Goal: Check status: Check status

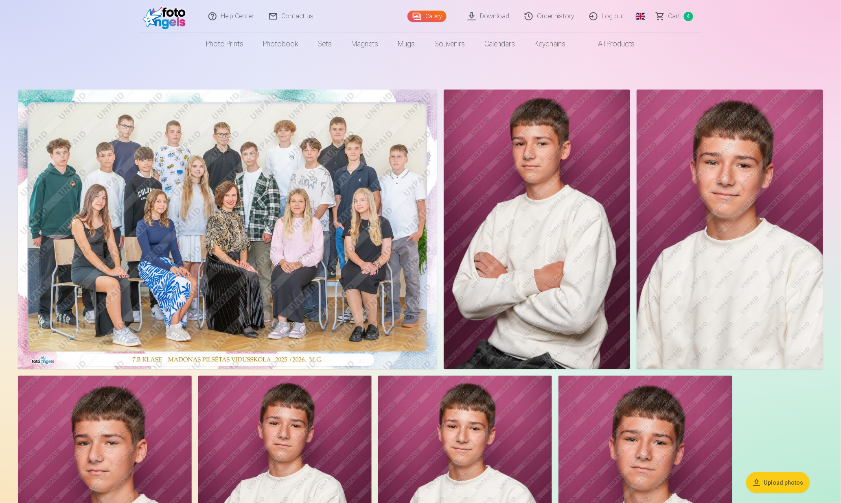
click at [563, 16] on link "Order history" at bounding box center [549, 16] width 65 height 33
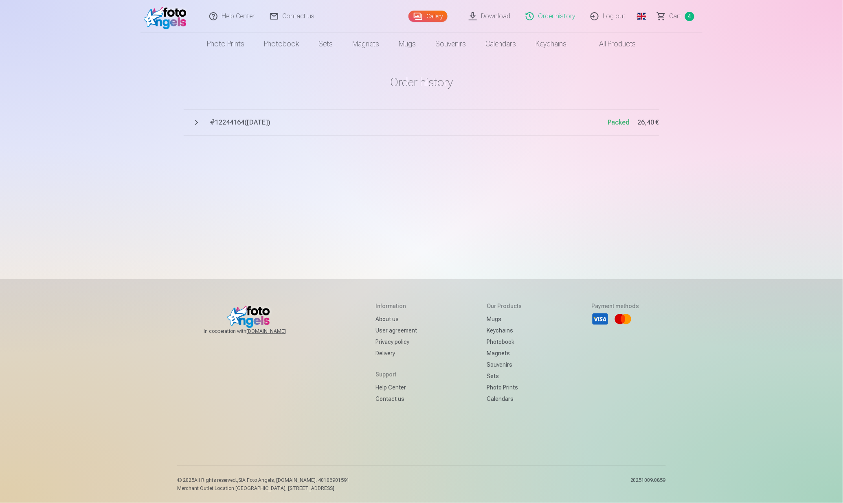
click at [197, 124] on button "# 12244164 ( [DATE] ) Packed 26,40 €" at bounding box center [421, 122] width 475 height 27
